Goal: Task Accomplishment & Management: Manage account settings

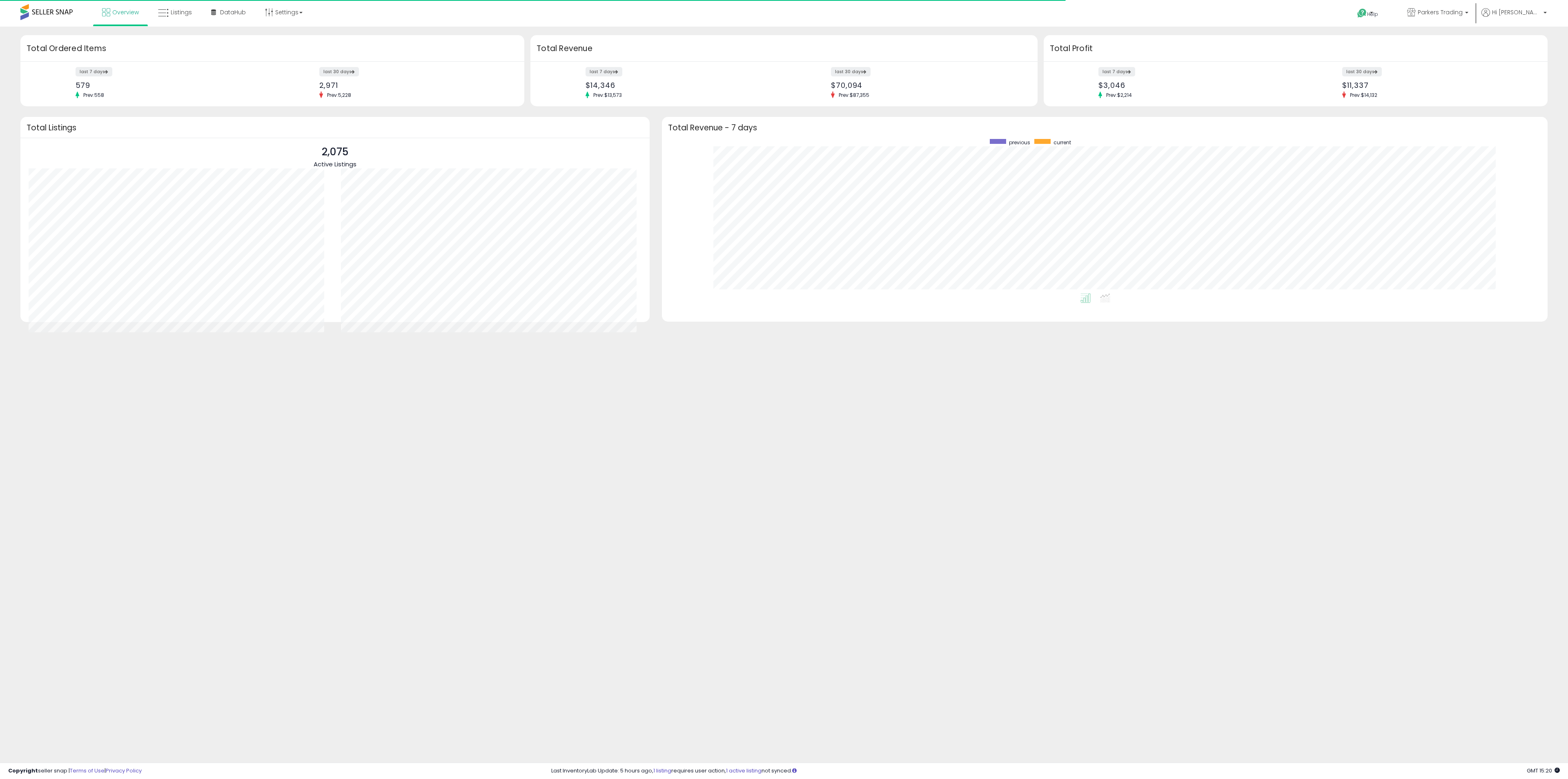
scroll to position [155, 870]
click at [162, 15] on icon at bounding box center [163, 13] width 10 height 10
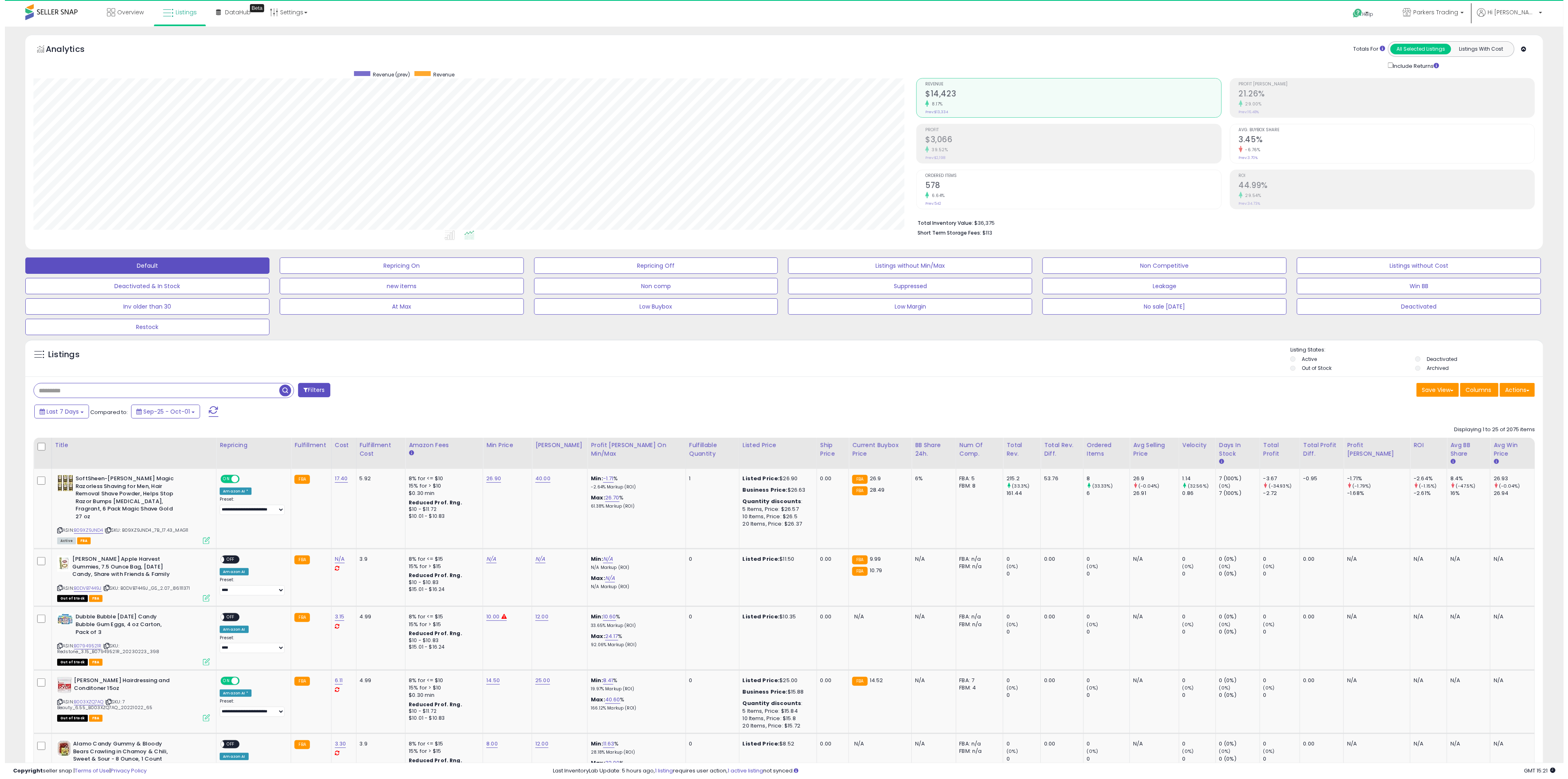
scroll to position [168, 883]
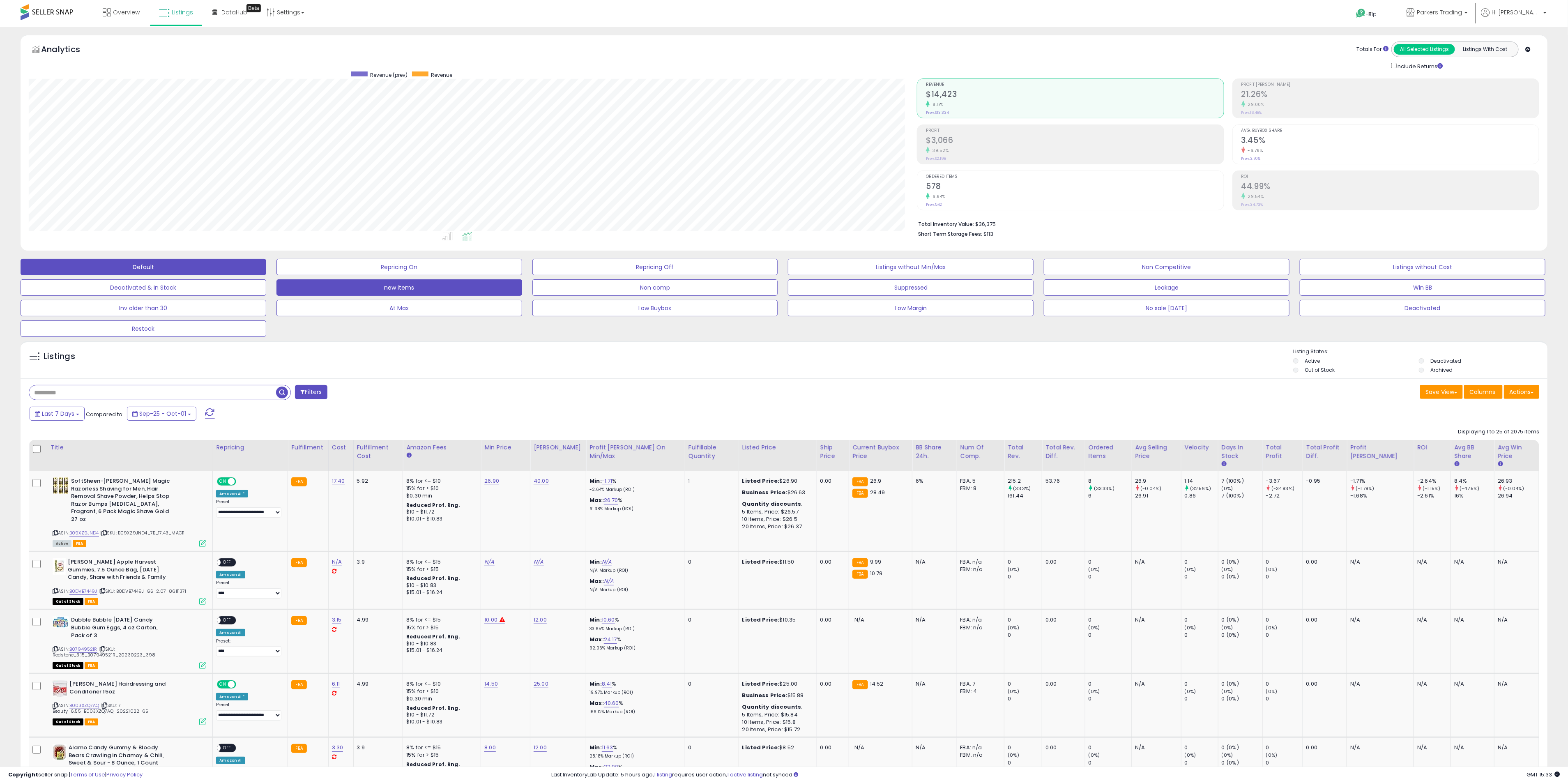
click at [450, 281] on button "new items" at bounding box center [399, 287] width 246 height 17
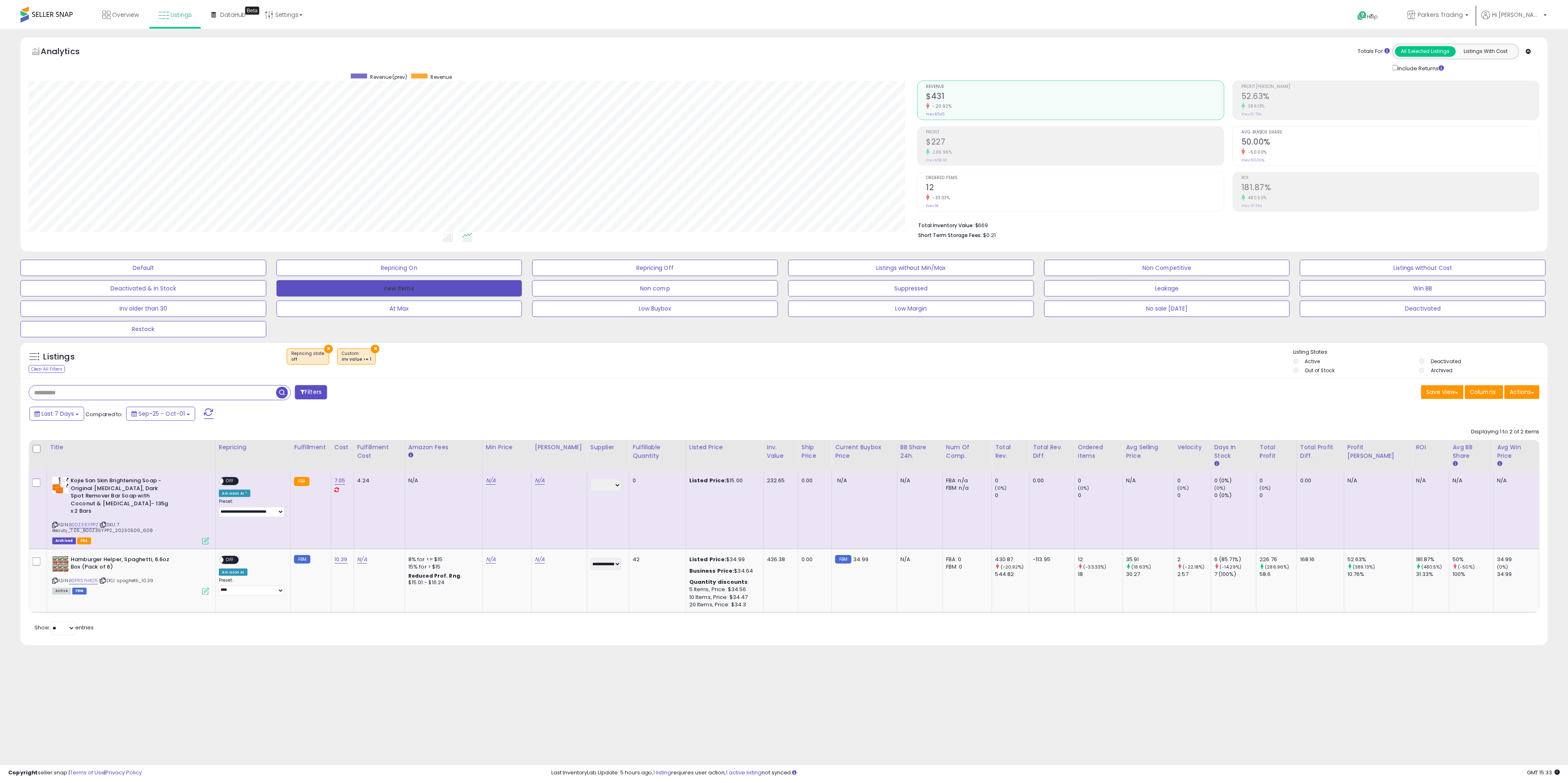
scroll to position [169, 893]
click at [655, 291] on button "Non comp" at bounding box center [659, 287] width 247 height 17
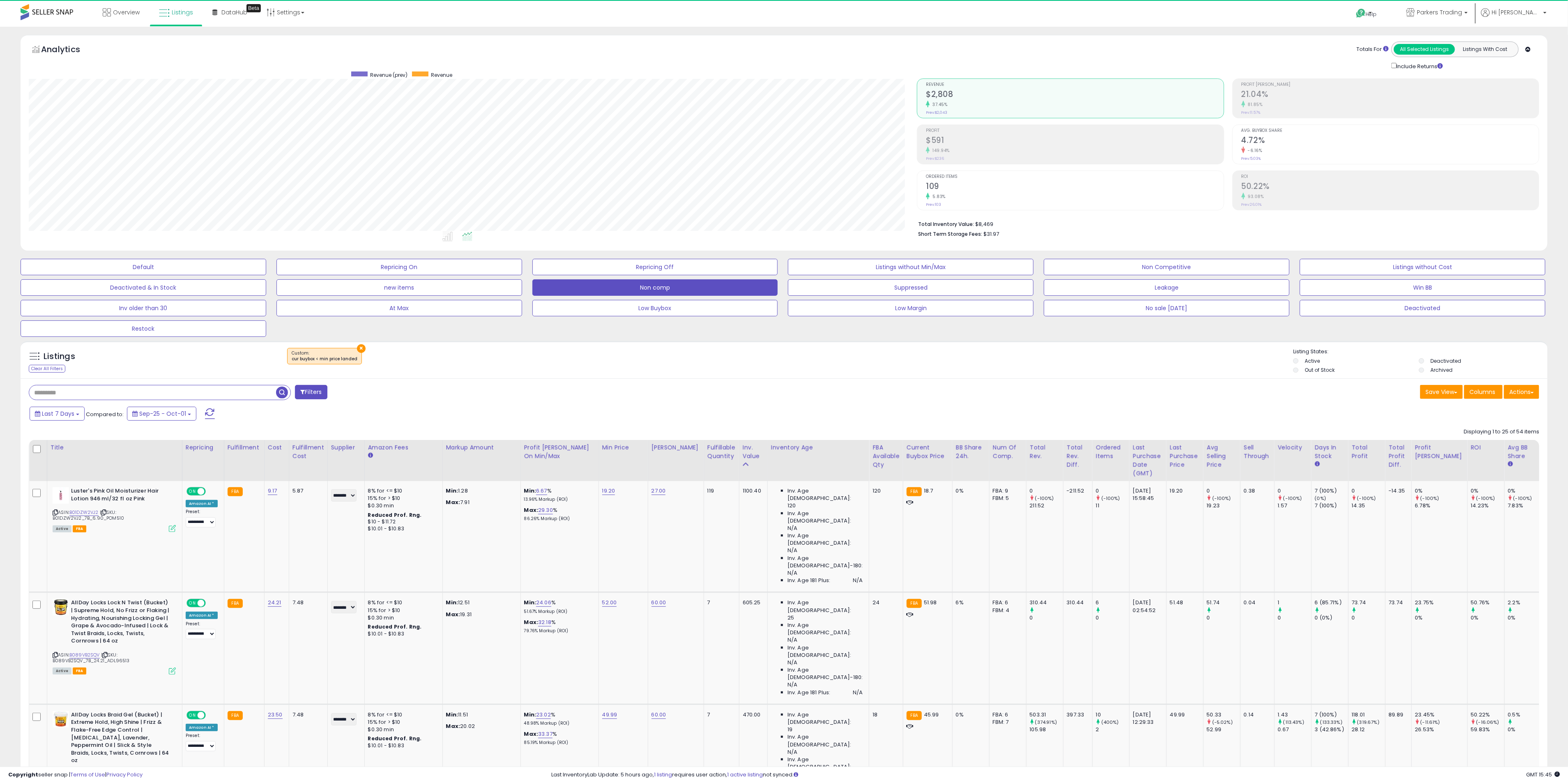
scroll to position [169, 888]
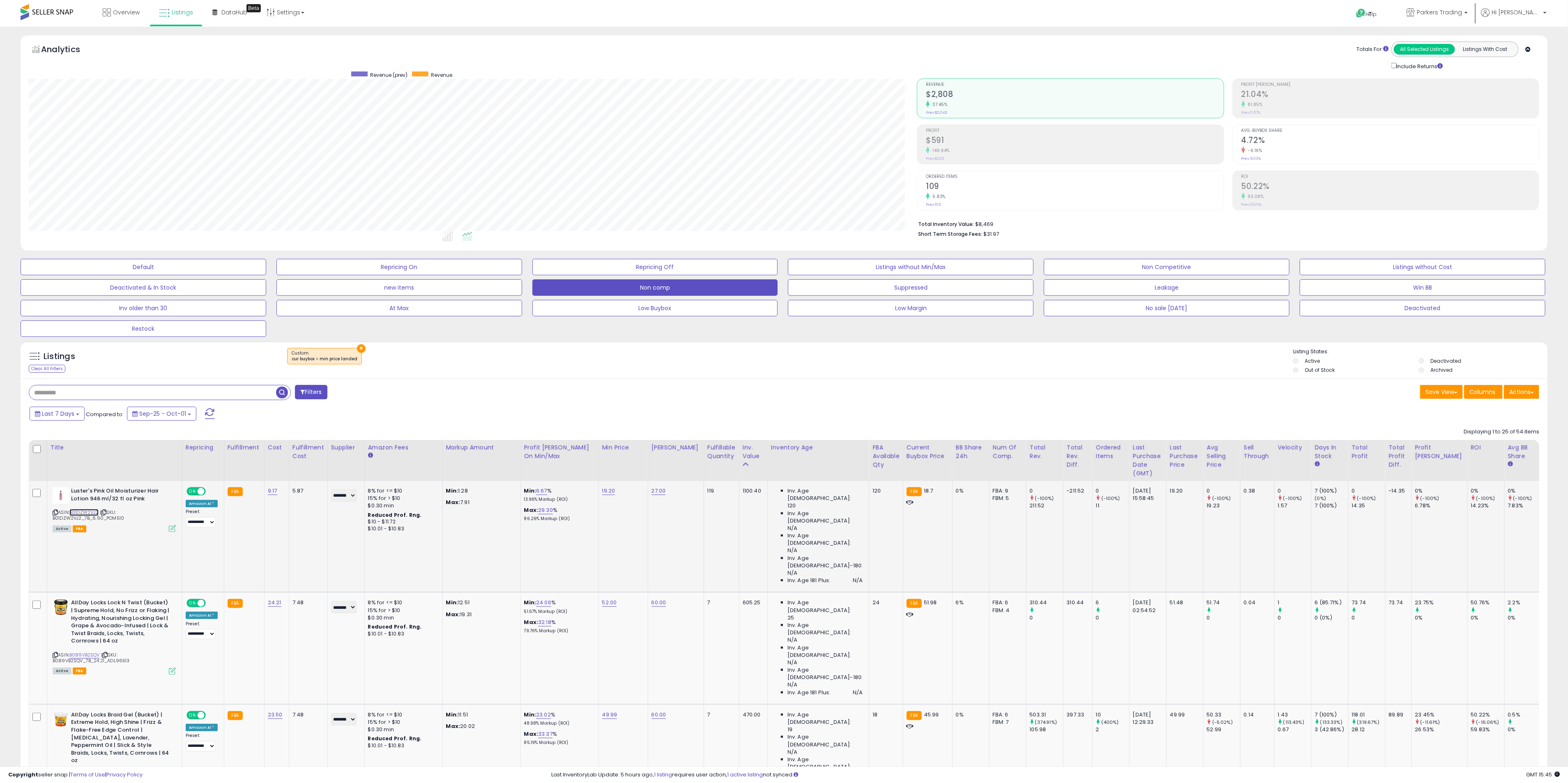
click at [92, 514] on link "B01DZW2VJ2" at bounding box center [84, 512] width 29 height 7
click at [602, 494] on link "19.20" at bounding box center [608, 490] width 13 height 8
drag, startPoint x: 592, startPoint y: 471, endPoint x: 580, endPoint y: 438, distance: 35.1
type input "****"
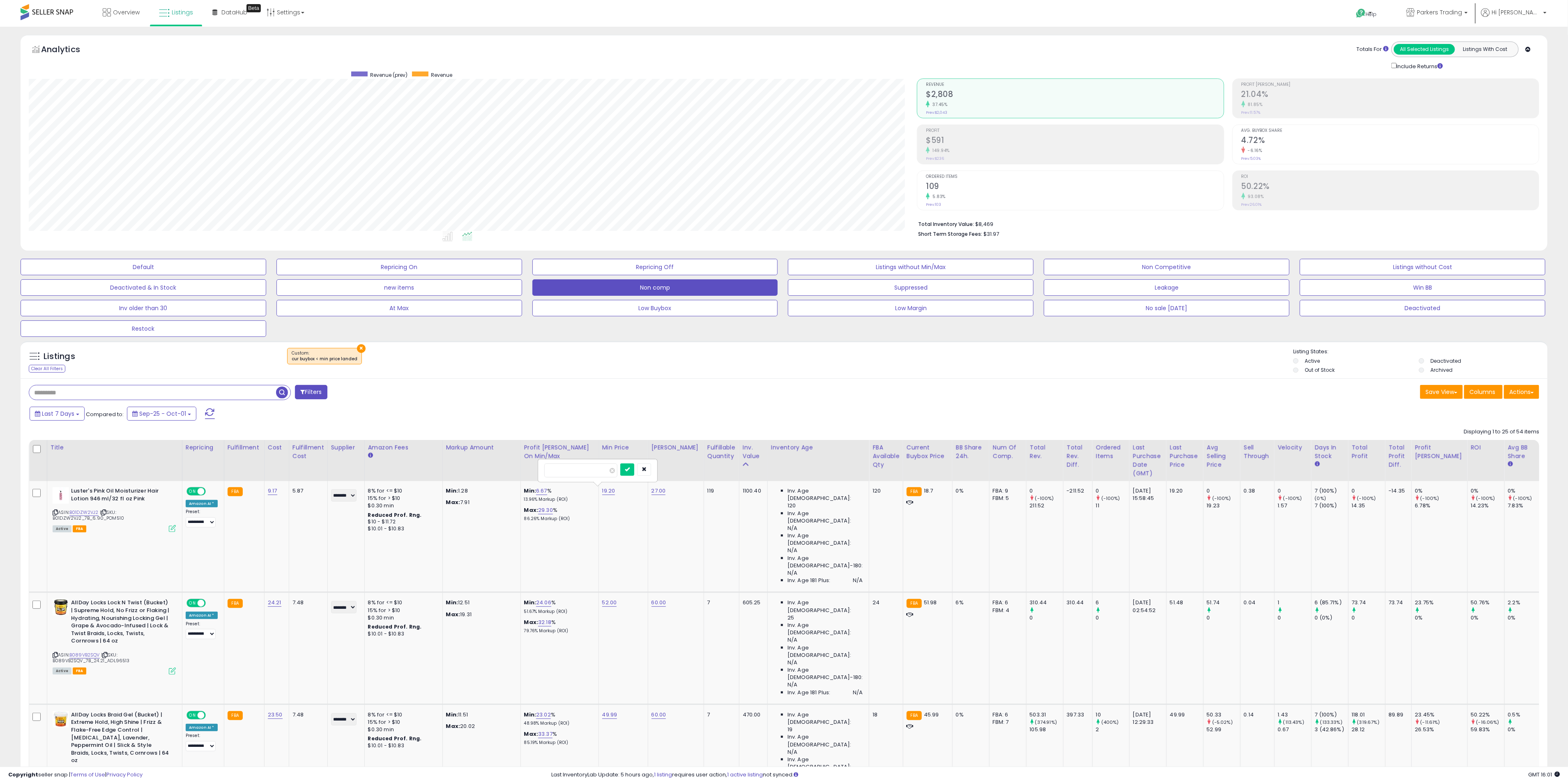
click button "submit" at bounding box center [627, 470] width 14 height 12
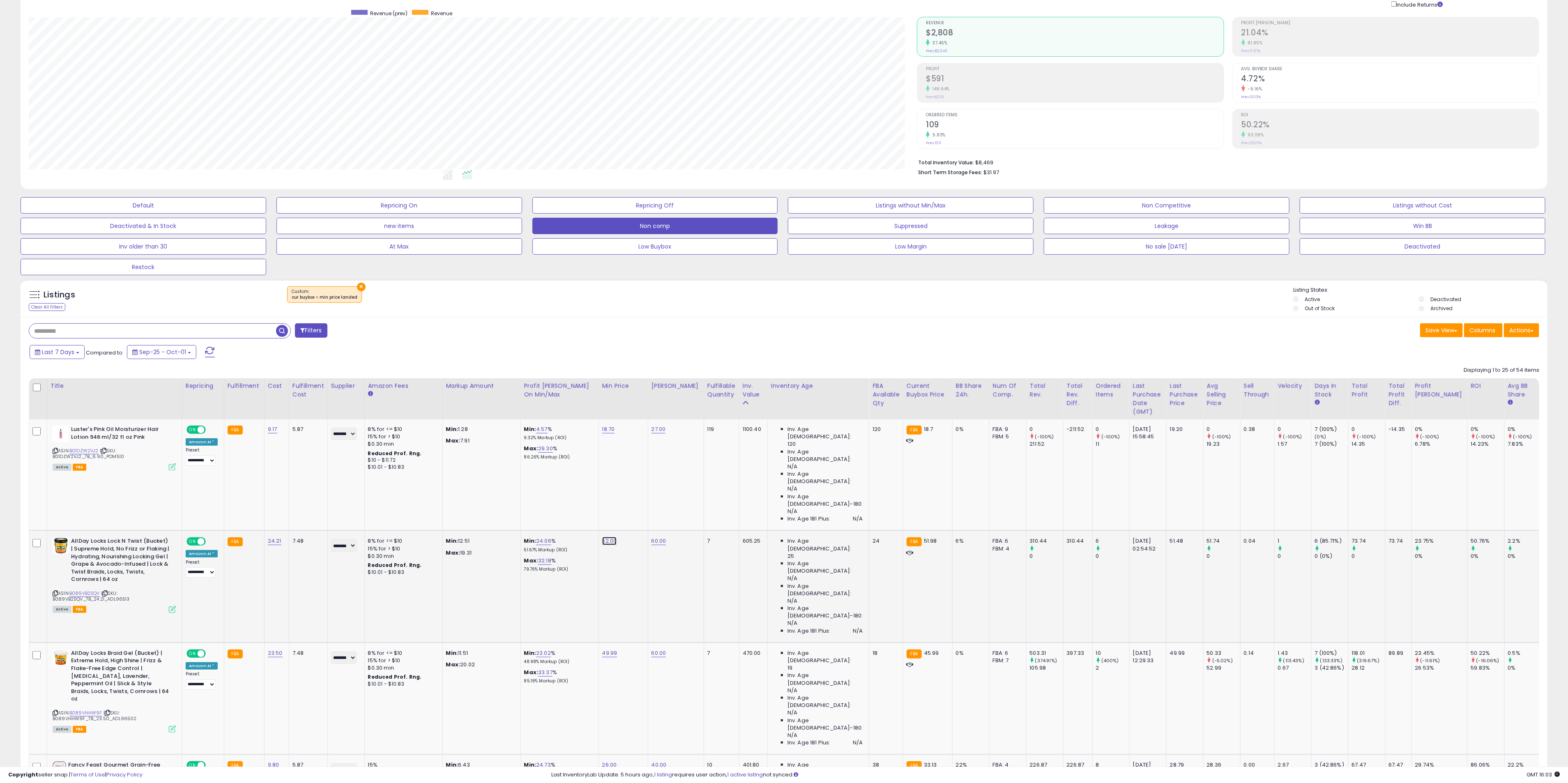
click at [602, 537] on link "52.00" at bounding box center [609, 541] width 15 height 8
drag, startPoint x: 576, startPoint y: 471, endPoint x: 544, endPoint y: 466, distance: 32.4
click at [544, 466] on div "*****" at bounding box center [598, 465] width 118 height 22
type input "****"
click button "submit" at bounding box center [628, 464] width 14 height 12
